Goal: Check status: Check status

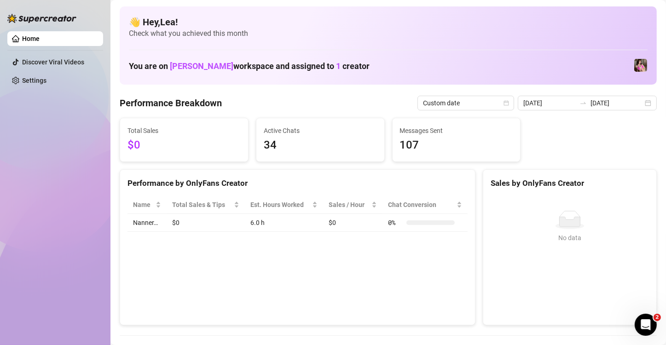
scroll to position [61, 0]
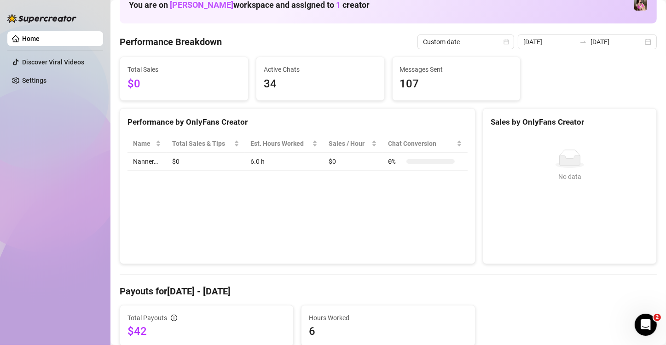
click at [273, 158] on td "6.0 h" at bounding box center [284, 162] width 78 height 18
click at [271, 161] on td "6.0 h" at bounding box center [284, 162] width 78 height 18
click at [270, 161] on td "6.0 h" at bounding box center [284, 162] width 78 height 18
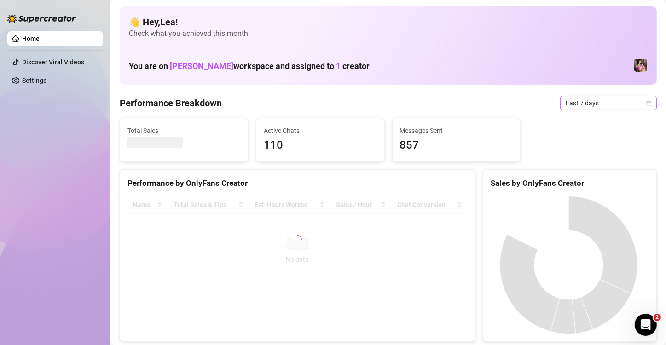
click at [644, 108] on div "Last 7 days" at bounding box center [609, 103] width 97 height 15
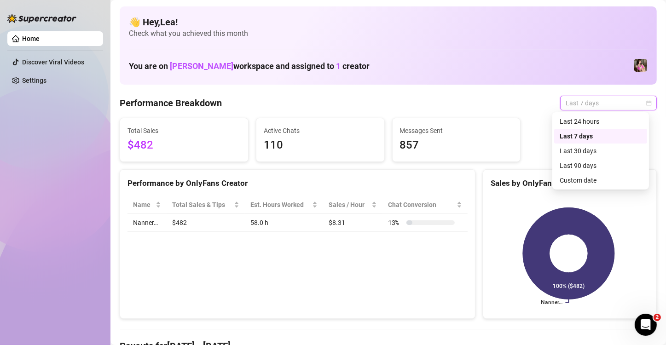
click at [600, 181] on div "Custom date" at bounding box center [601, 180] width 82 height 10
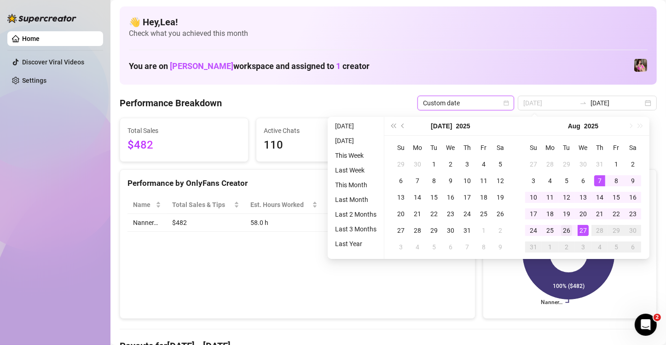
click at [567, 228] on div "26" at bounding box center [566, 230] width 11 height 11
type input "[DATE]"
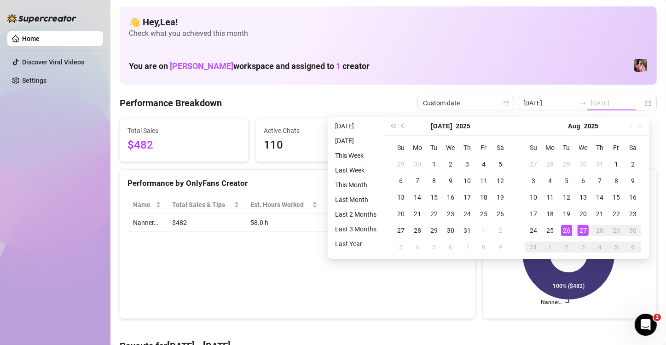
click at [566, 230] on div "26" at bounding box center [566, 230] width 11 height 11
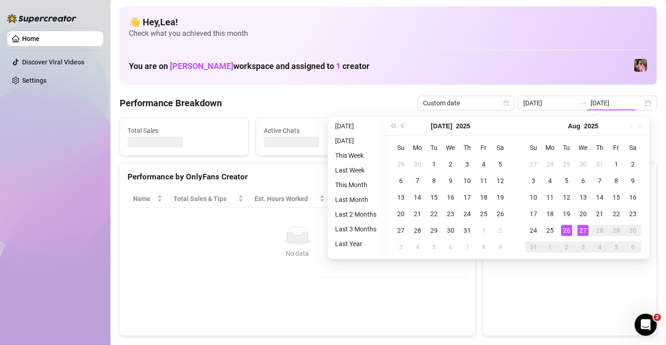
type input "[DATE]"
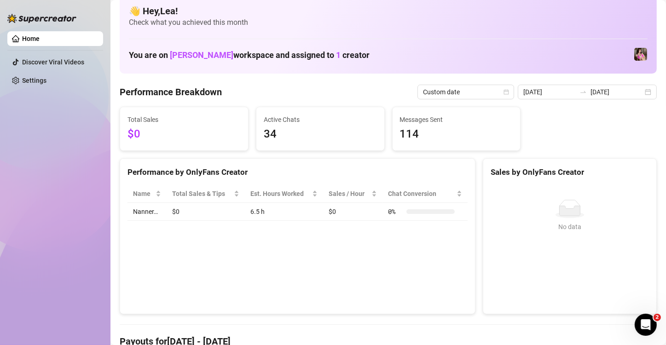
scroll to position [7, 0]
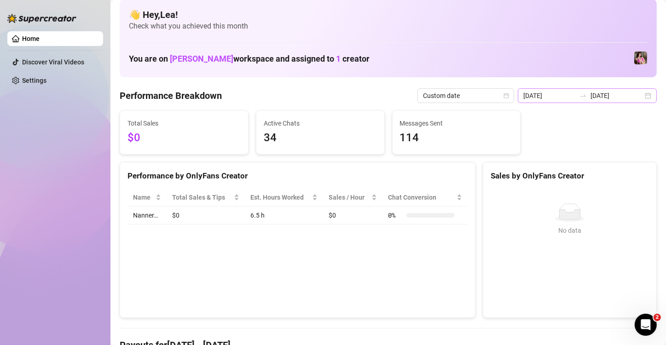
click at [642, 98] on div "[DATE] [DATE]" at bounding box center [587, 95] width 139 height 15
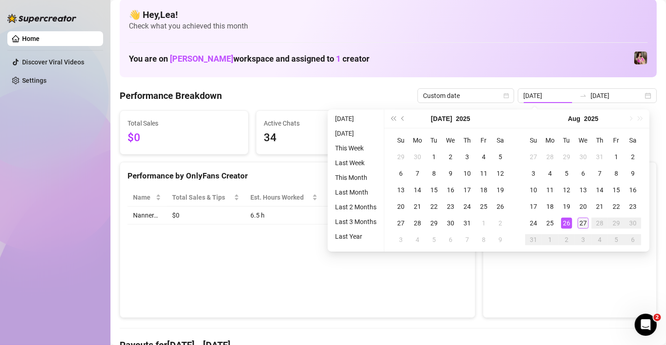
click at [582, 216] on td "27" at bounding box center [583, 223] width 17 height 17
type input "[DATE]"
click at [580, 223] on div "27" at bounding box center [583, 223] width 11 height 11
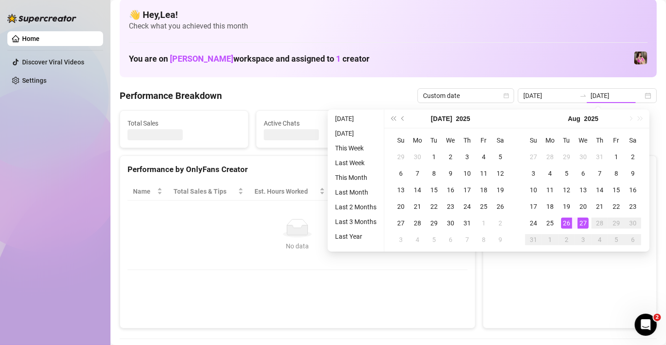
type input "[DATE]"
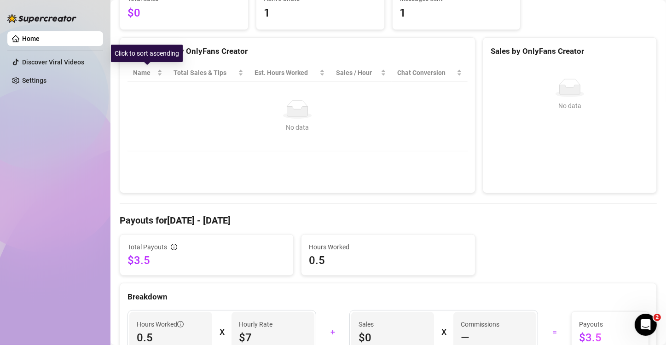
scroll to position [133, 0]
